Goal: Information Seeking & Learning: Learn about a topic

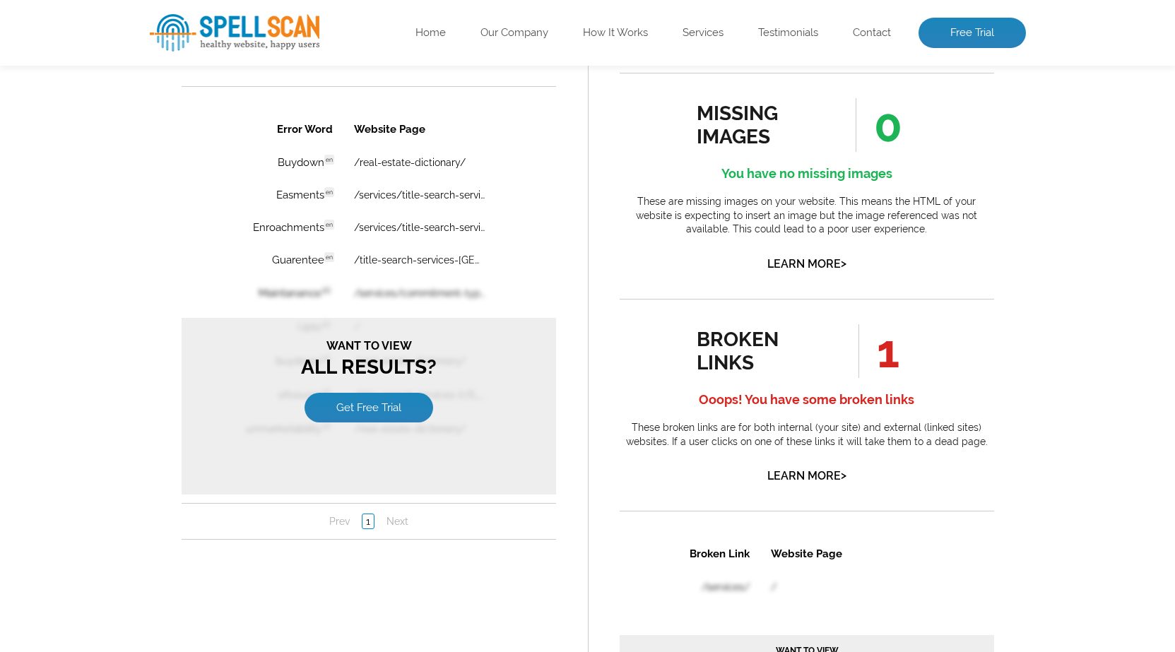
click at [878, 228] on p "These are missing images on your website. This means the HTML of your website i…" at bounding box center [807, 216] width 374 height 42
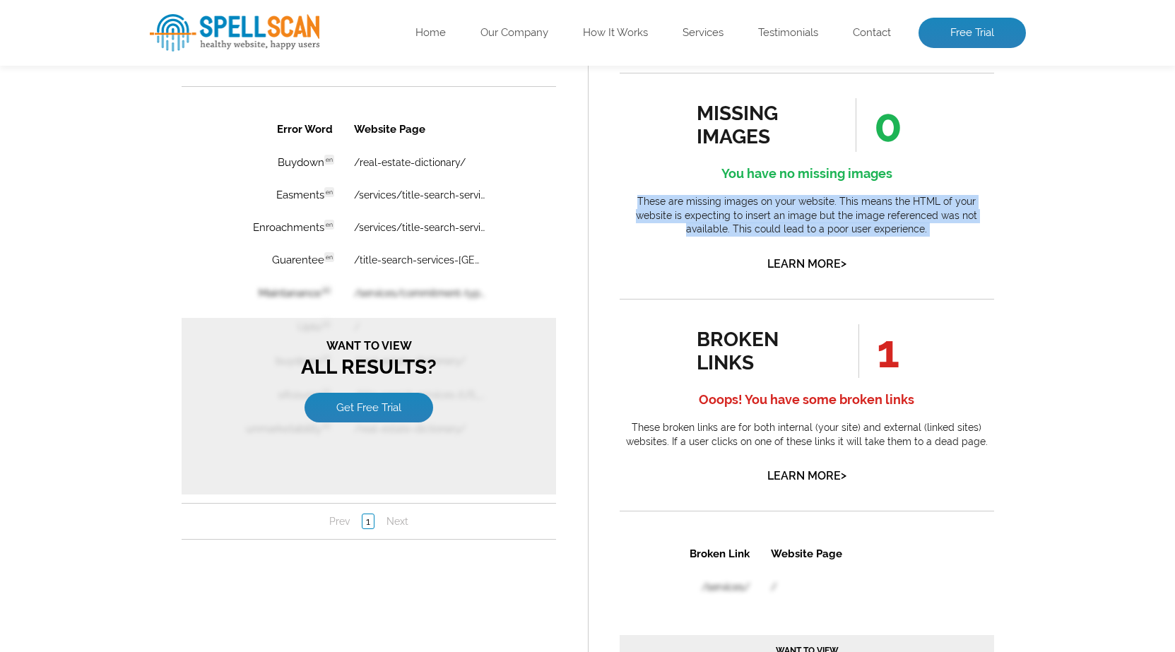
click at [878, 228] on p "These are missing images on your website. This means the HTML of your website i…" at bounding box center [807, 216] width 374 height 42
click at [904, 232] on p "These are missing images on your website. This means the HTML of your website i…" at bounding box center [807, 216] width 374 height 42
drag, startPoint x: 913, startPoint y: 228, endPoint x: 591, endPoint y: 198, distance: 322.9
click at [591, 198] on div "missing alt attributes 0 You have no missing <img> alt attributes What does thi…" at bounding box center [807, 417] width 438 height 1183
click at [677, 207] on p "These are missing images on your website. This means the HTML of your website i…" at bounding box center [807, 216] width 374 height 42
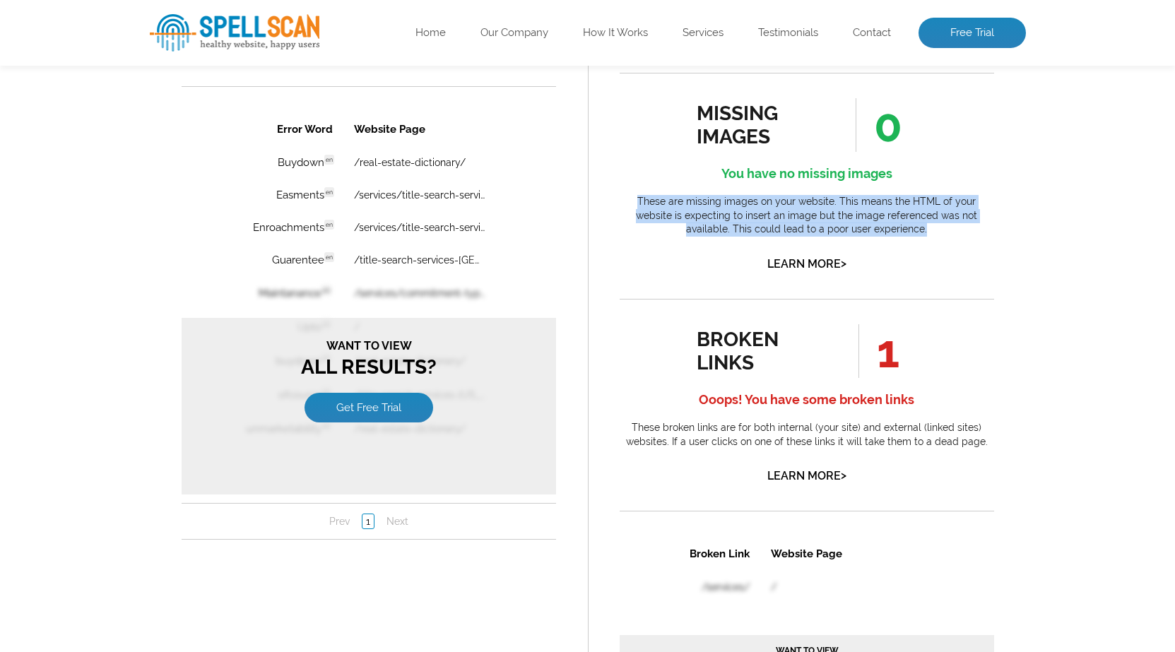
drag, startPoint x: 622, startPoint y: 199, endPoint x: 893, endPoint y: 230, distance: 273.1
click at [893, 230] on p "These are missing images on your website. This means the HTML of your website i…" at bounding box center [807, 216] width 374 height 42
drag, startPoint x: 898, startPoint y: 230, endPoint x: 621, endPoint y: 207, distance: 277.8
click at [621, 207] on p "These are missing images on your website. This means the HTML of your website i…" at bounding box center [807, 216] width 374 height 42
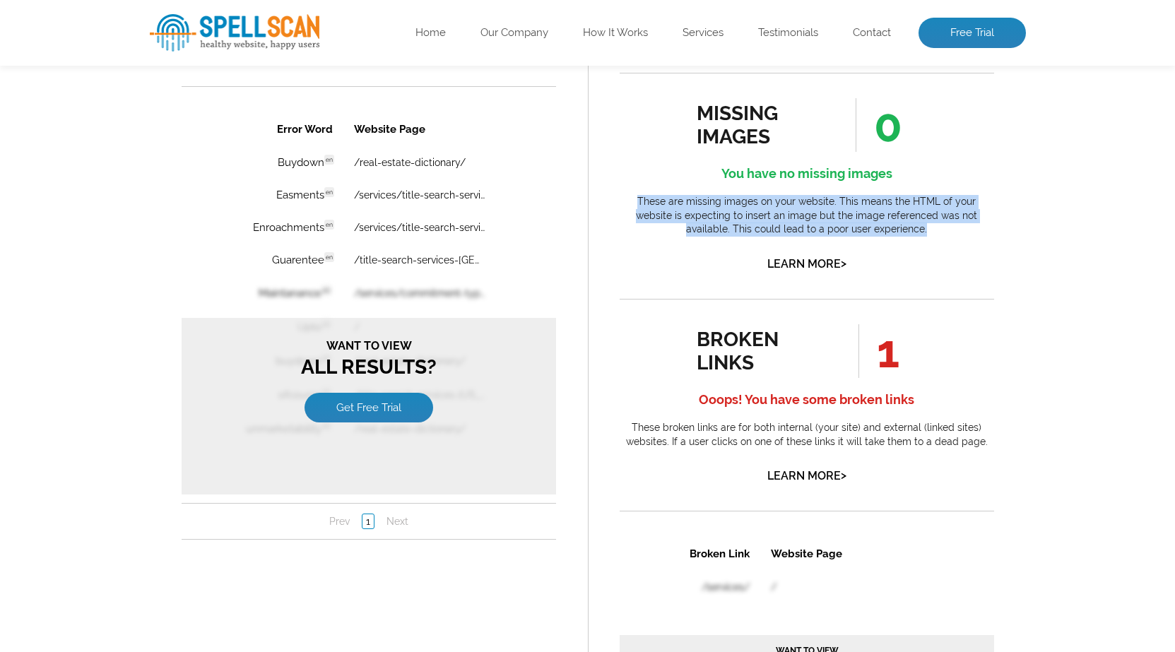
click at [624, 201] on p "These are missing images on your website. This means the HTML of your website i…" at bounding box center [807, 216] width 374 height 42
drag, startPoint x: 624, startPoint y: 201, endPoint x: 888, endPoint y: 225, distance: 265.3
click at [888, 225] on p "These are missing images on your website. This means the HTML of your website i…" at bounding box center [807, 216] width 374 height 42
click at [887, 232] on p "These are missing images on your website. This means the HTML of your website i…" at bounding box center [807, 216] width 374 height 42
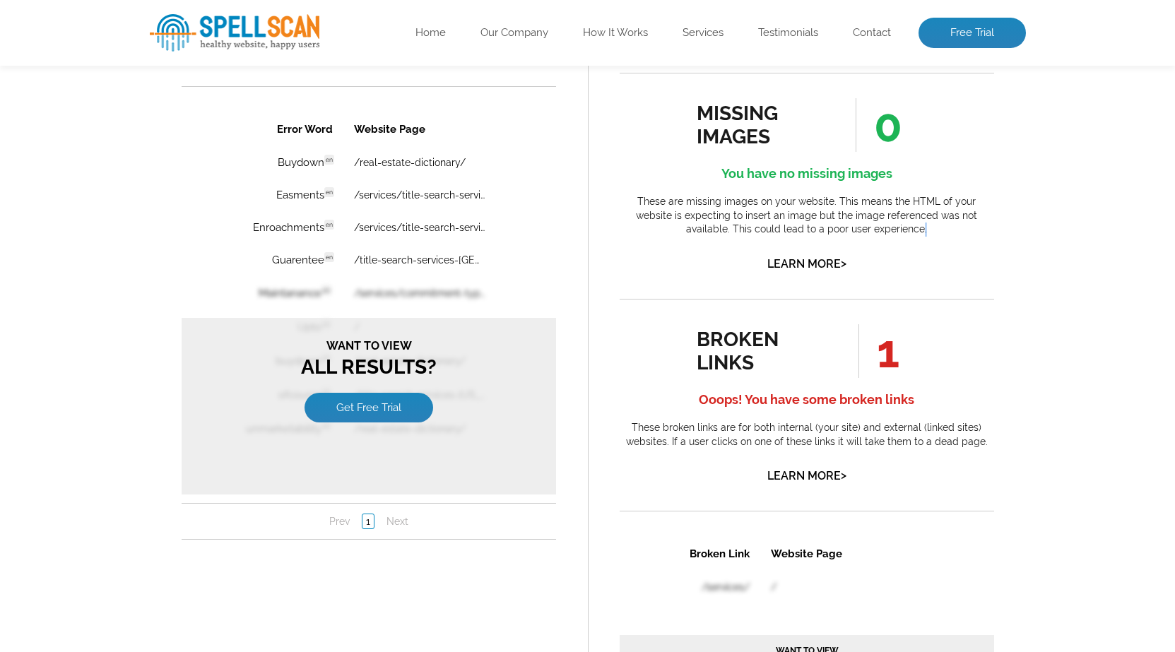
click at [887, 232] on p "These are missing images on your website. This means the HTML of your website i…" at bounding box center [807, 216] width 374 height 42
click at [907, 231] on p "These are missing images on your website. This means the HTML of your website i…" at bounding box center [807, 216] width 374 height 42
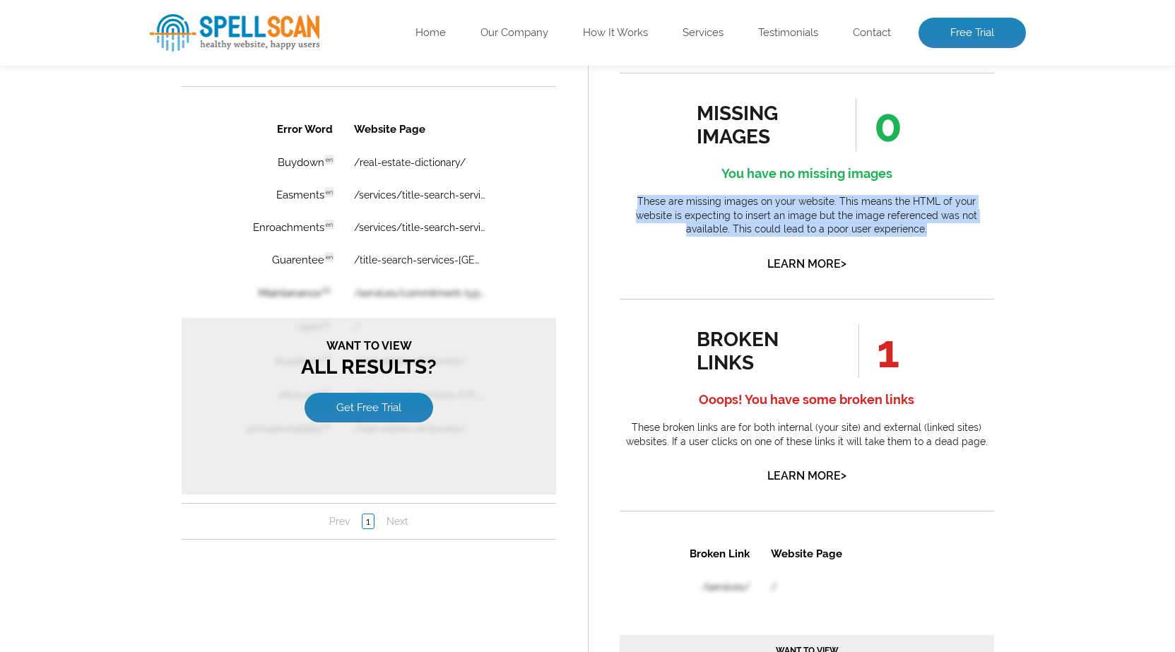
drag, startPoint x: 907, startPoint y: 231, endPoint x: 623, endPoint y: 202, distance: 285.5
click at [623, 202] on p "These are missing images on your website. This means the HTML of your website i…" at bounding box center [807, 216] width 374 height 42
drag, startPoint x: 623, startPoint y: 202, endPoint x: 888, endPoint y: 225, distance: 265.9
click at [888, 225] on p "These are missing images on your website. This means the HTML of your website i…" at bounding box center [807, 216] width 374 height 42
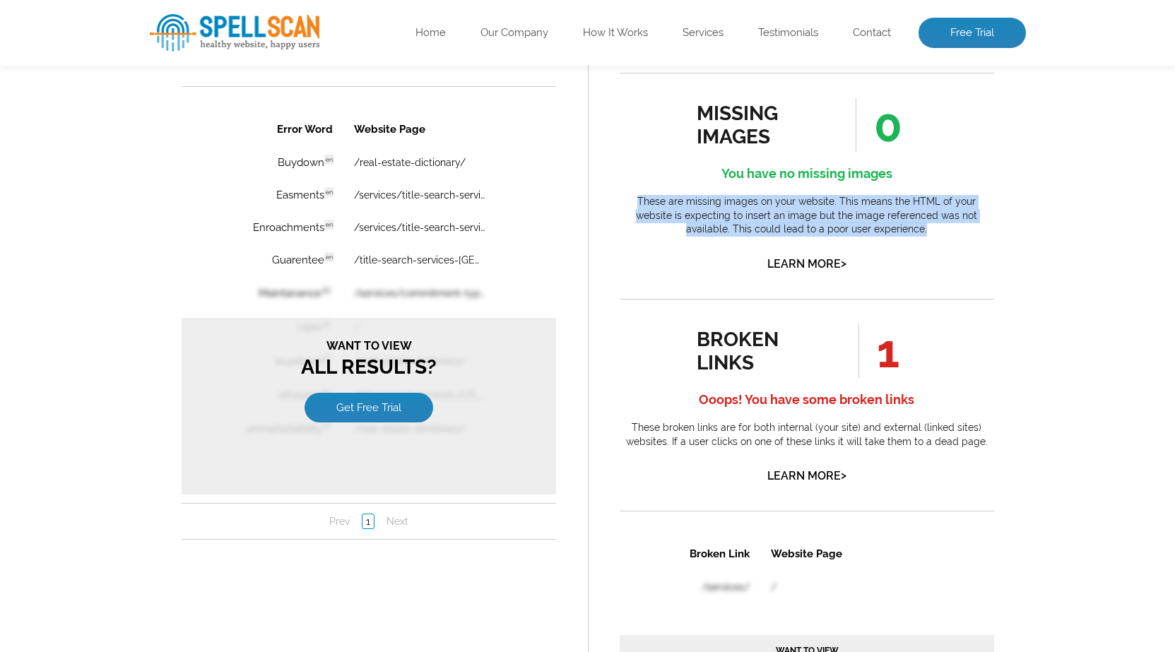
click at [888, 225] on p "These are missing images on your website. This means the HTML of your website i…" at bounding box center [807, 216] width 374 height 42
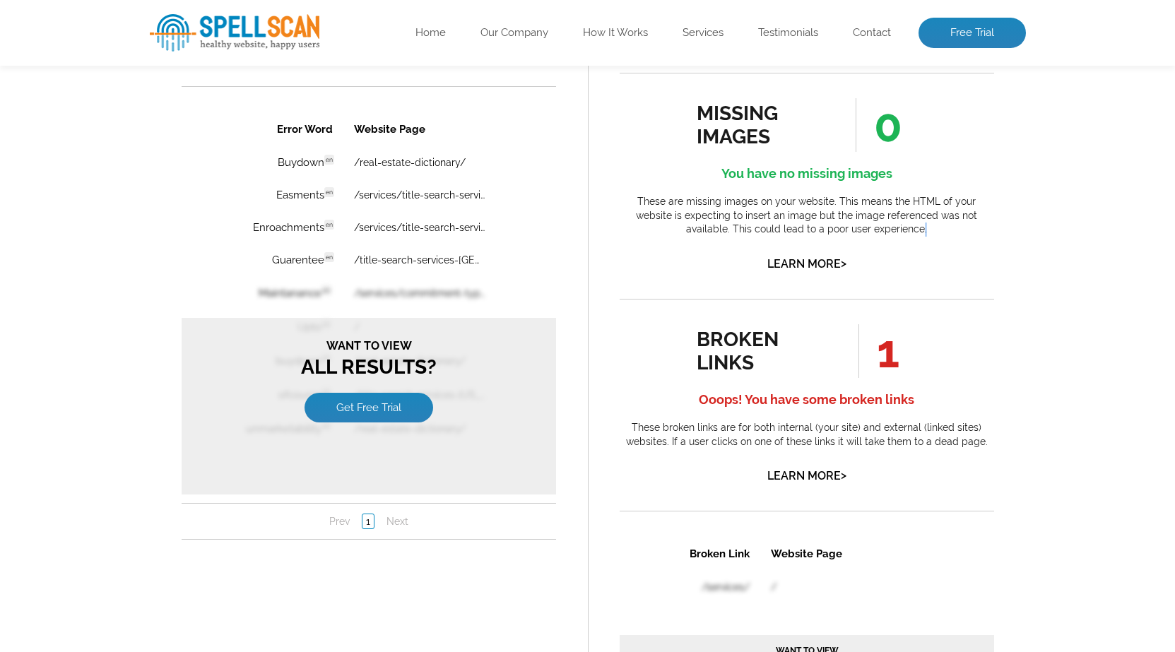
click at [888, 225] on p "These are missing images on your website. This means the HTML of your website i…" at bounding box center [807, 216] width 374 height 42
click at [906, 235] on p "These are missing images on your website. This means the HTML of your website i…" at bounding box center [807, 216] width 374 height 42
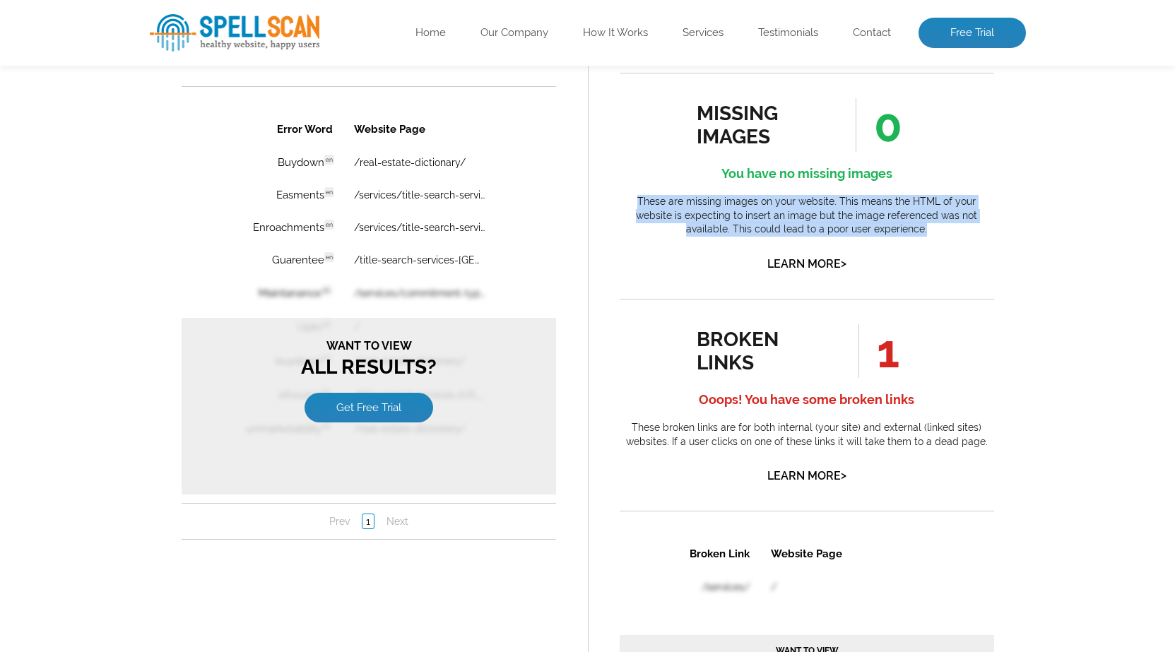
drag, startPoint x: 908, startPoint y: 228, endPoint x: 615, endPoint y: 199, distance: 295.4
click at [615, 199] on div "missing alt attributes 0 You have no missing <img> alt attributes What does thi…" at bounding box center [807, 417] width 438 height 1183
click at [617, 198] on div "missing alt attributes 0 You have no missing <img> alt attributes What does thi…" at bounding box center [807, 417] width 438 height 1183
drag, startPoint x: 617, startPoint y: 198, endPoint x: 889, endPoint y: 230, distance: 273.9
click at [889, 230] on div "missing alt attributes 0 You have no missing <img> alt attributes What does thi…" at bounding box center [807, 417] width 438 height 1183
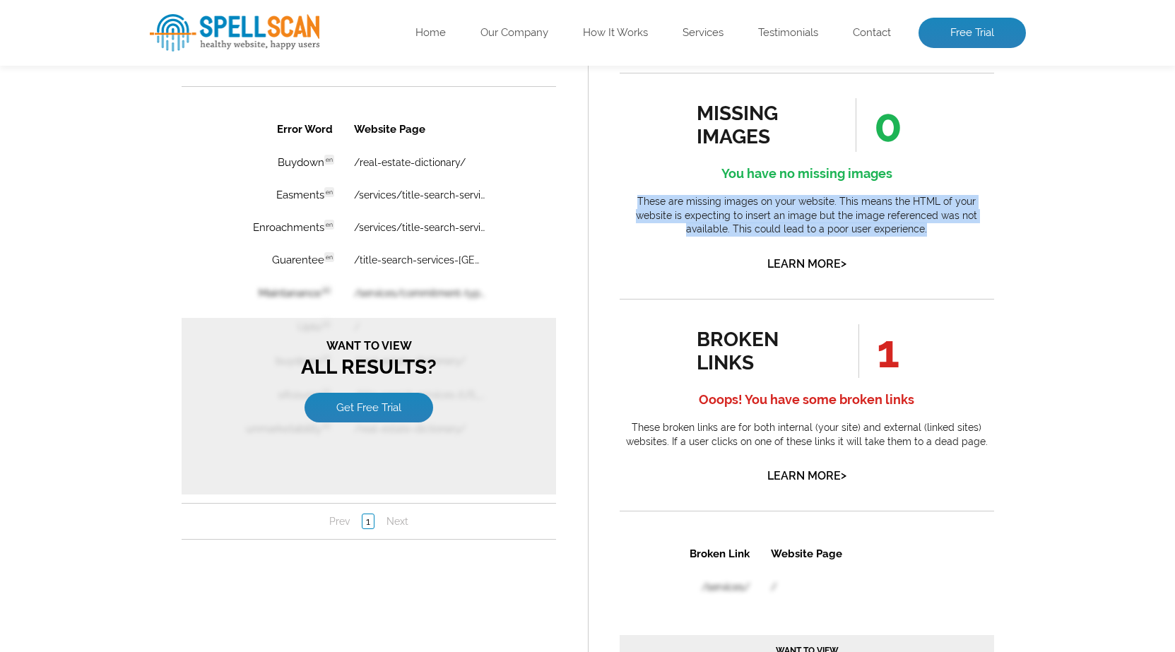
click at [958, 230] on p "These are missing images on your website. This means the HTML of your website i…" at bounding box center [807, 216] width 374 height 42
